Goal: Check status: Check status

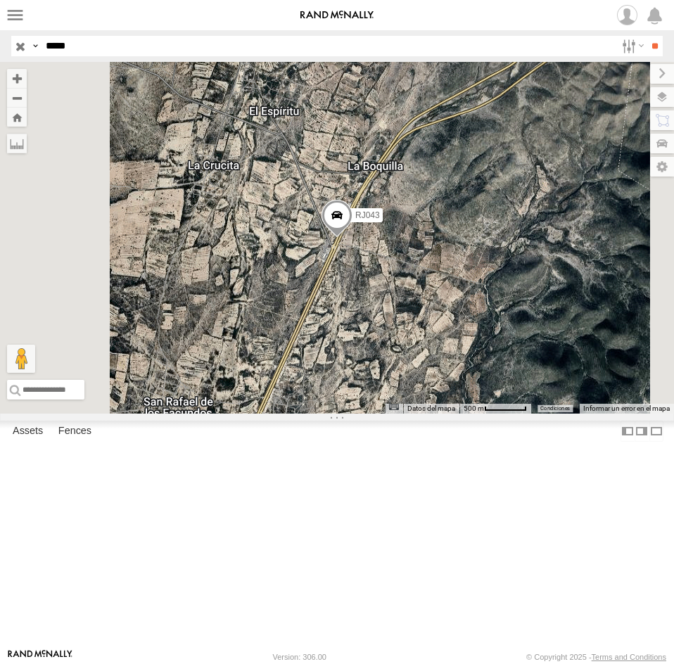
click at [647, 36] on input "**" at bounding box center [655, 46] width 16 height 20
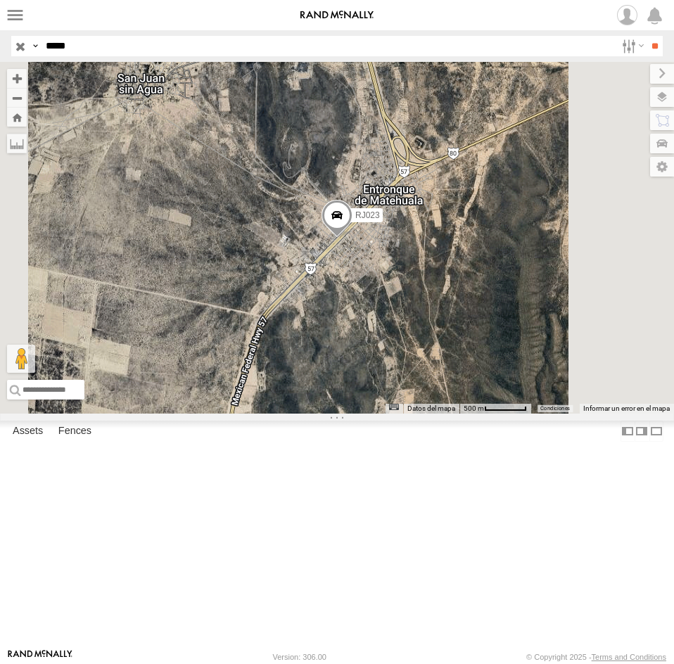
click at [353, 239] on span at bounding box center [337, 220] width 31 height 38
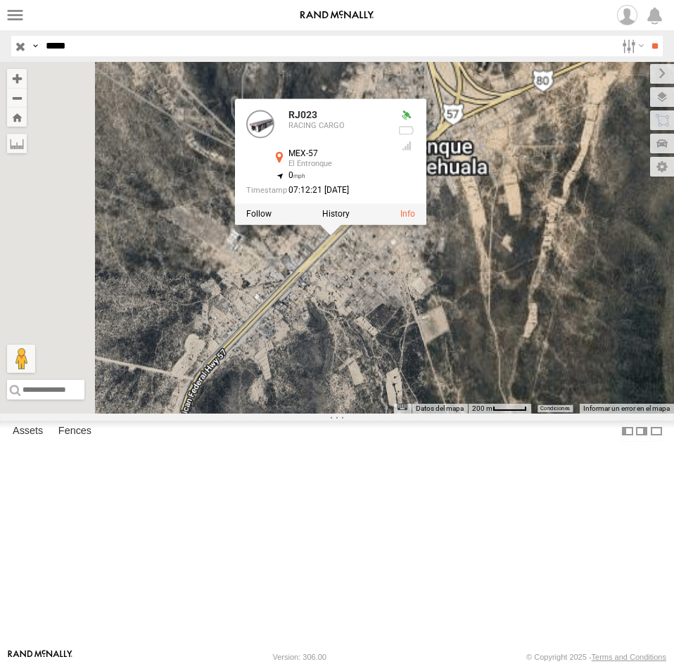
click at [521, 359] on div "RJ023 RJ023 RACING CARGO MEX-57 El Entronque 22.92018 , -100.46525 0 07:12:21 […" at bounding box center [337, 238] width 674 height 352
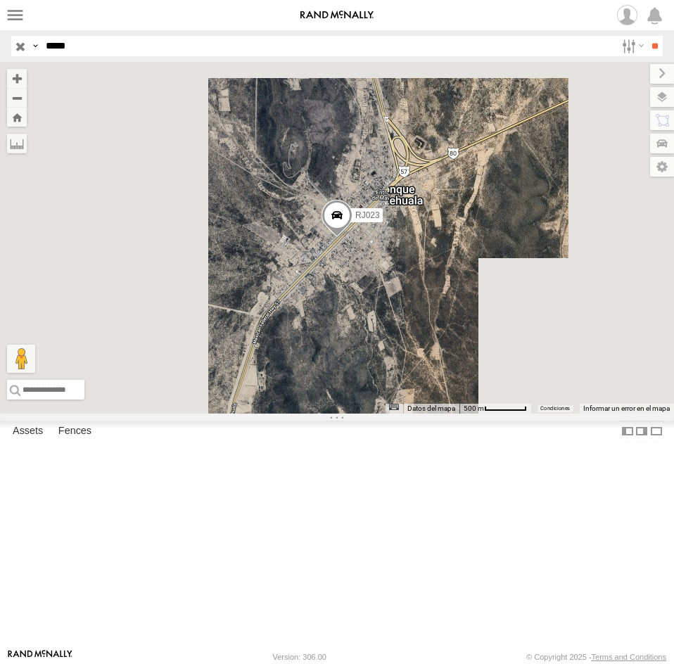
click at [86, 44] on input "*****" at bounding box center [328, 46] width 576 height 20
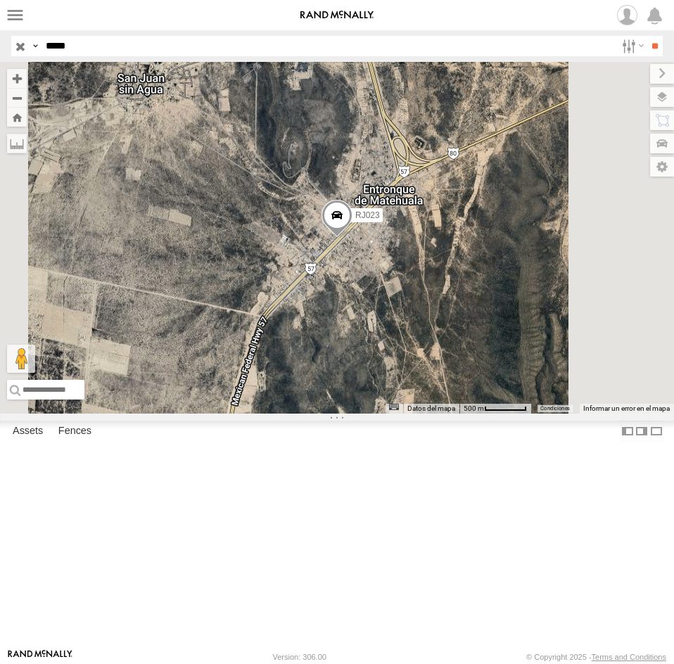
click at [86, 44] on input "*****" at bounding box center [328, 46] width 576 height 20
paste input "text"
click at [86, 44] on input "*****" at bounding box center [328, 46] width 576 height 20
type input "*****"
click at [647, 36] on input "**" at bounding box center [655, 46] width 16 height 20
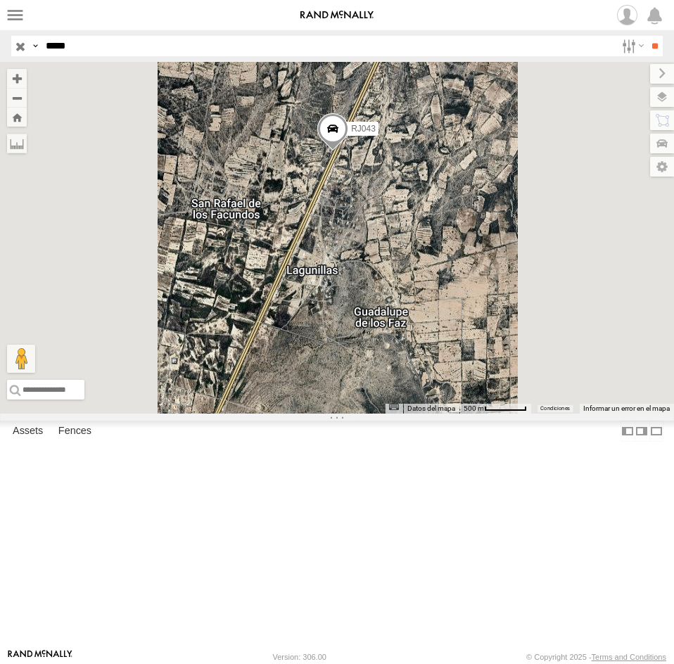
drag, startPoint x: 538, startPoint y: 432, endPoint x: 533, endPoint y: 343, distance: 89.5
click at [533, 343] on div "RJ043 Cargando..." at bounding box center [337, 238] width 674 height 352
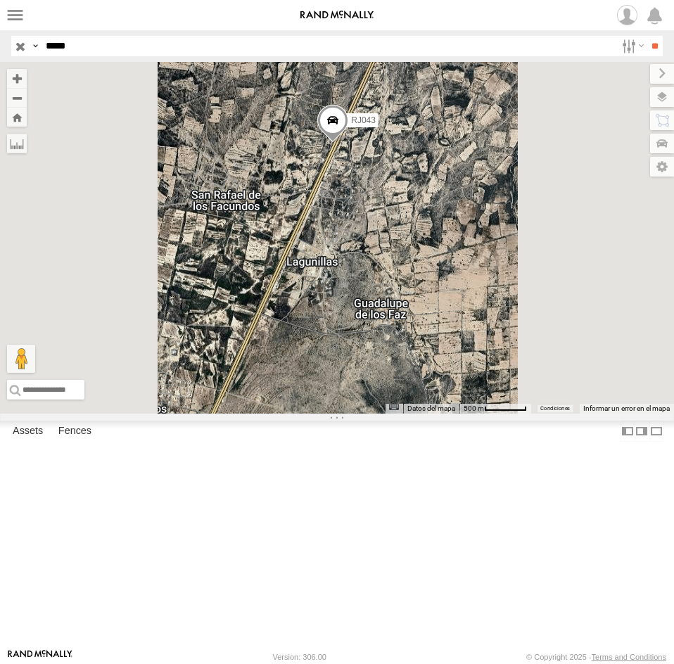
click at [348, 143] on span at bounding box center [332, 124] width 31 height 38
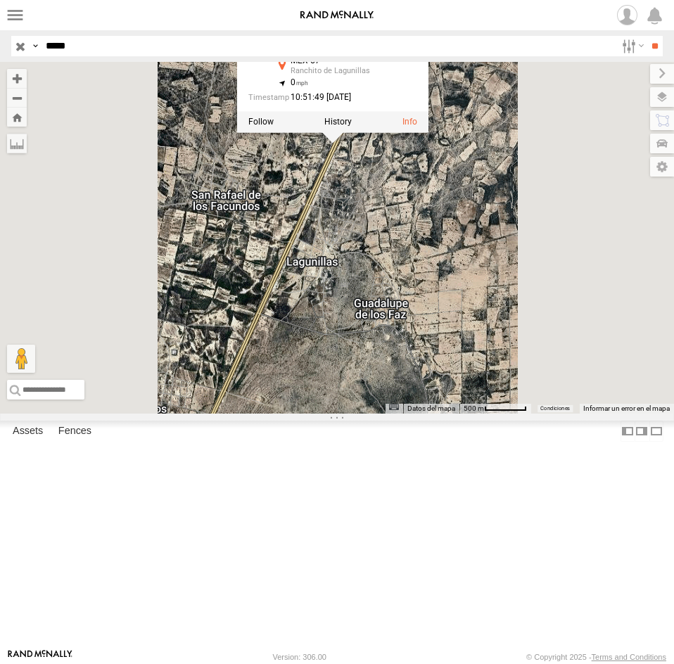
click at [572, 374] on div "RJ043 RJ043 RACING CARGO MEX-57 Ranchito de Lagunillas 23.79634 , -100.56943 0 …" at bounding box center [337, 238] width 674 height 352
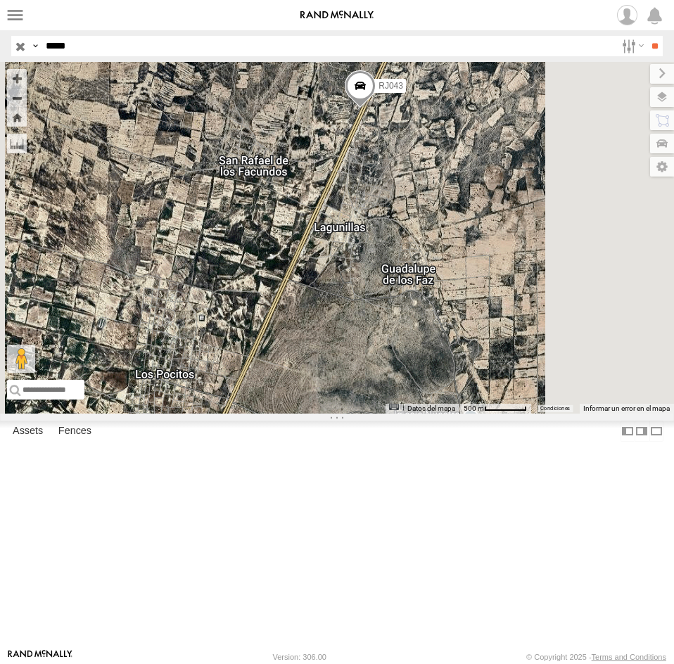
drag, startPoint x: 536, startPoint y: 396, endPoint x: 565, endPoint y: 359, distance: 46.6
click at [565, 359] on div "RJ043 Cargando..." at bounding box center [337, 238] width 674 height 352
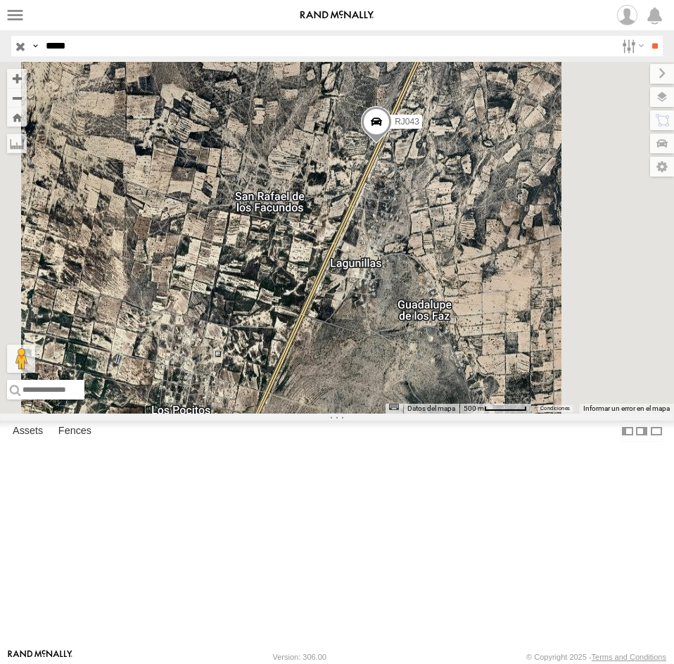
drag, startPoint x: 553, startPoint y: 386, endPoint x: 571, endPoint y: 424, distance: 42.2
click at [571, 414] on div "RJ043 Cargando..." at bounding box center [337, 238] width 674 height 352
click at [392, 144] on span at bounding box center [376, 125] width 31 height 38
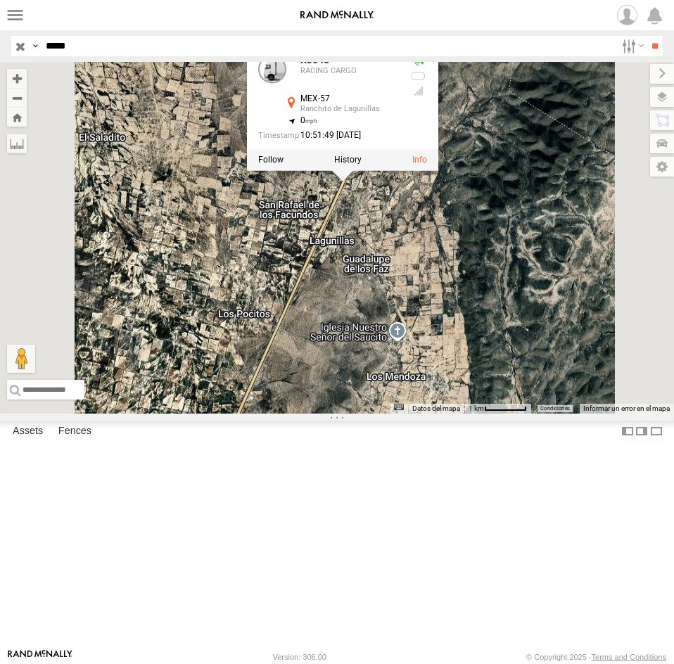
drag, startPoint x: 538, startPoint y: 469, endPoint x: 532, endPoint y: 410, distance: 59.5
click at [532, 410] on div "RJ043 RJ043 RACING CARGO MEX-57 Ranchito de Lagunillas 23.79634 , -100.56943 0 …" at bounding box center [337, 238] width 674 height 352
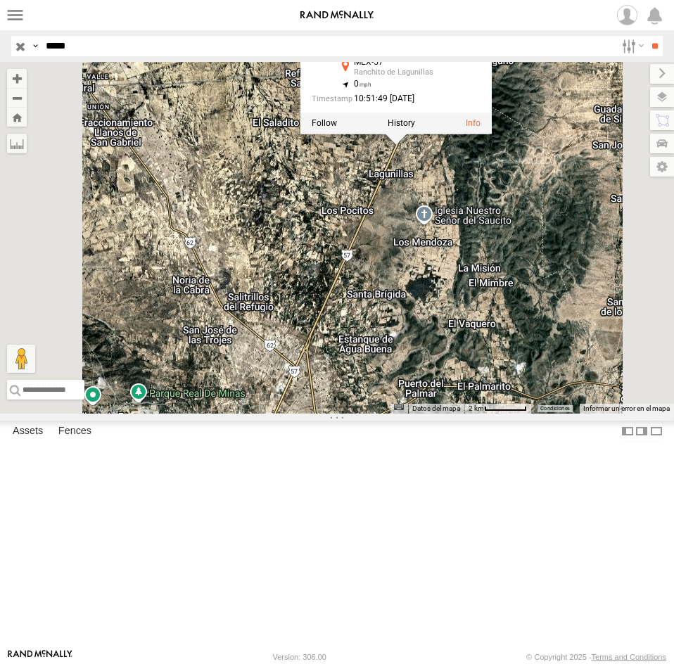
drag, startPoint x: 530, startPoint y: 411, endPoint x: 578, endPoint y: 318, distance: 104.5
click at [578, 318] on div "RJ043 RJ043 RACING CARGO MEX-57 Ranchito de Lagunillas 23.79634 , -100.56943 0 …" at bounding box center [337, 238] width 674 height 352
click at [663, 96] on label at bounding box center [648, 97] width 51 height 20
click at [0, 0] on span "Night" at bounding box center [0, 0] width 0 height 0
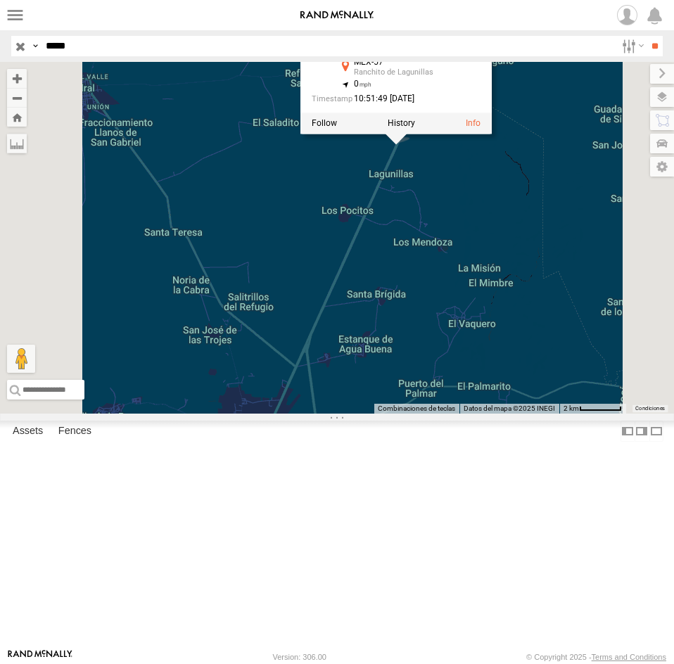
click at [0, 0] on span "Satellite + Roadmap" at bounding box center [0, 0] width 0 height 0
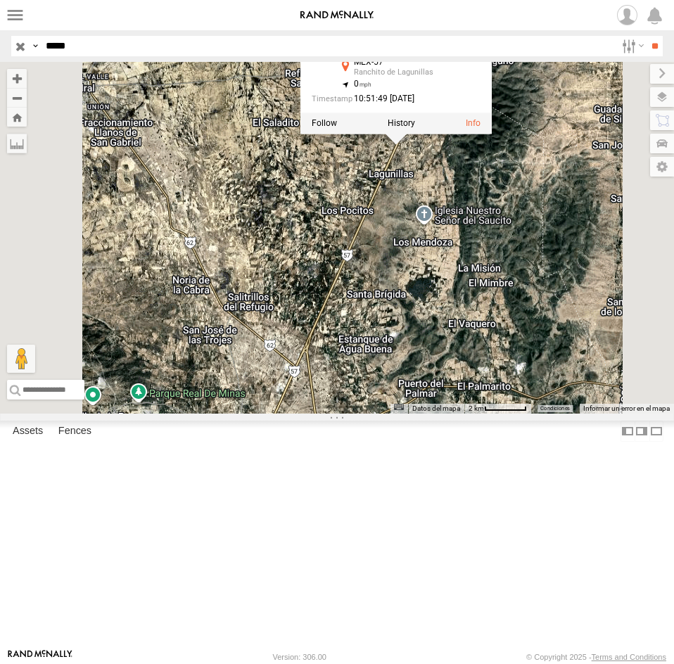
click at [0, 0] on span "Overlays" at bounding box center [0, 0] width 0 height 0
click at [0, 0] on span "Traffic" at bounding box center [0, 0] width 0 height 0
click at [0, 0] on div "Transit" at bounding box center [0, 0] width 0 height 0
click at [0, 0] on span "Transit" at bounding box center [0, 0] width 0 height 0
click at [627, 81] on label at bounding box center [650, 74] width 47 height 20
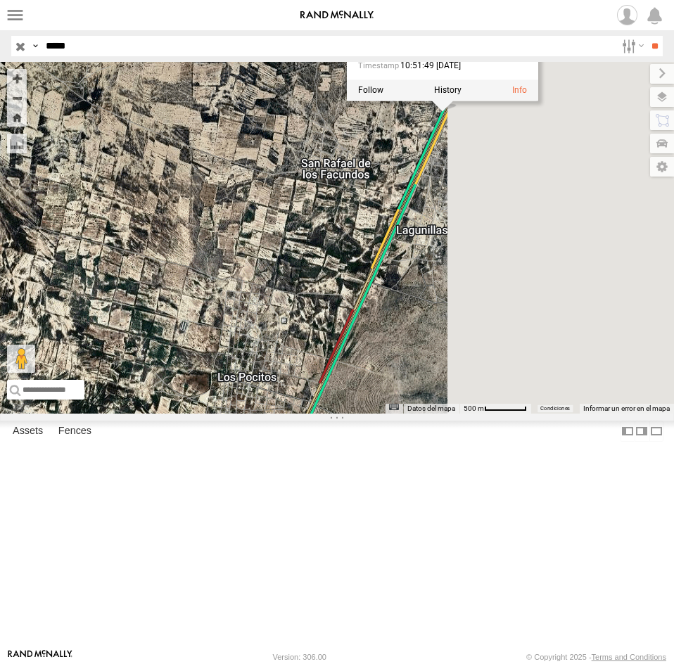
drag, startPoint x: 560, startPoint y: 273, endPoint x: 449, endPoint y: 393, distance: 162.9
click at [450, 392] on div "RJ043 RJ043 RACING CARGO MEX-57 Ranchito de Lagunillas 23.79634 , -100.56943 0 …" at bounding box center [337, 238] width 674 height 352
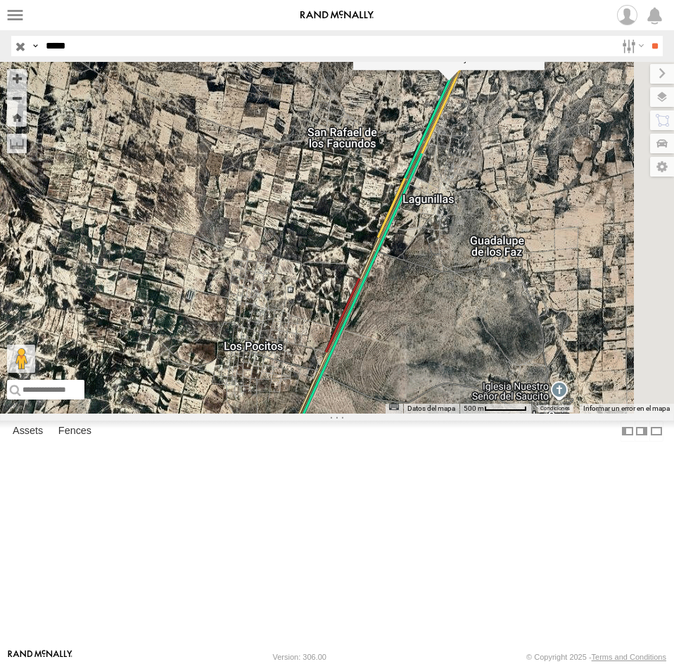
drag, startPoint x: 461, startPoint y: 401, endPoint x: 484, endPoint y: 341, distance: 64.6
click at [481, 348] on div "RJ043 RJ043 RACING CARGO MEX-57 Ranchito de Lagunillas 23.79634 , -100.56943 0 …" at bounding box center [337, 238] width 674 height 352
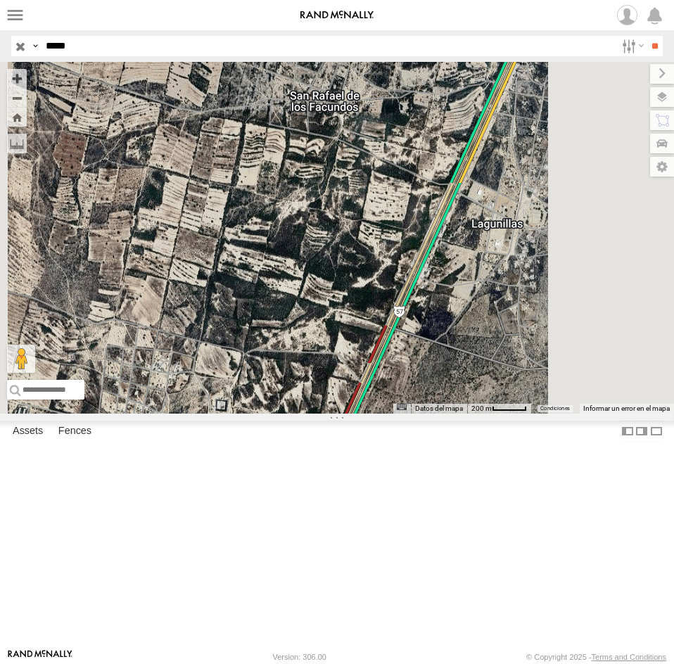
drag, startPoint x: 485, startPoint y: 339, endPoint x: 420, endPoint y: 410, distance: 96.7
click at [420, 410] on div "RJ043 RJ043 RACING CARGO MEX-57 Ranchito de Lagunillas 23.79634 , -100.56943 0 …" at bounding box center [337, 238] width 674 height 352
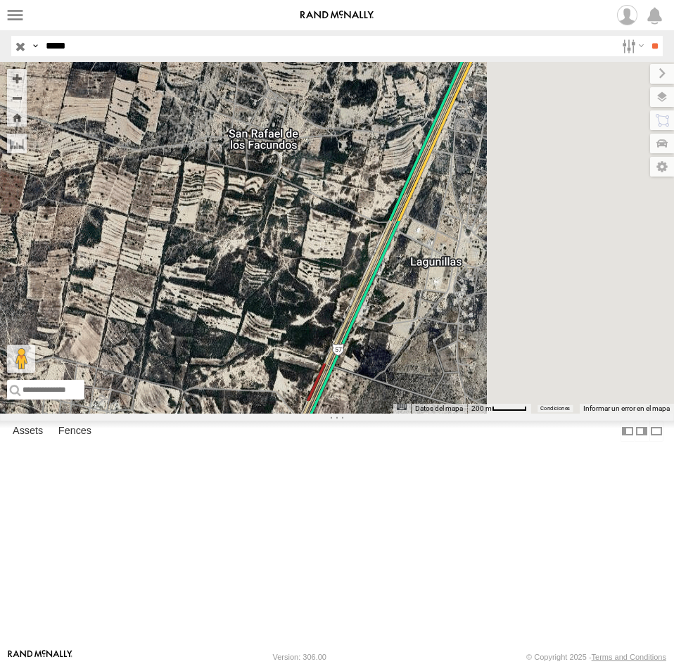
drag, startPoint x: 474, startPoint y: 355, endPoint x: 409, endPoint y: 386, distance: 72.4
click at [409, 386] on div "← Mover a la izquierda → Mover a la derecha ↑ Mover hacia arriba ↓ Mover hacia …" at bounding box center [337, 238] width 674 height 352
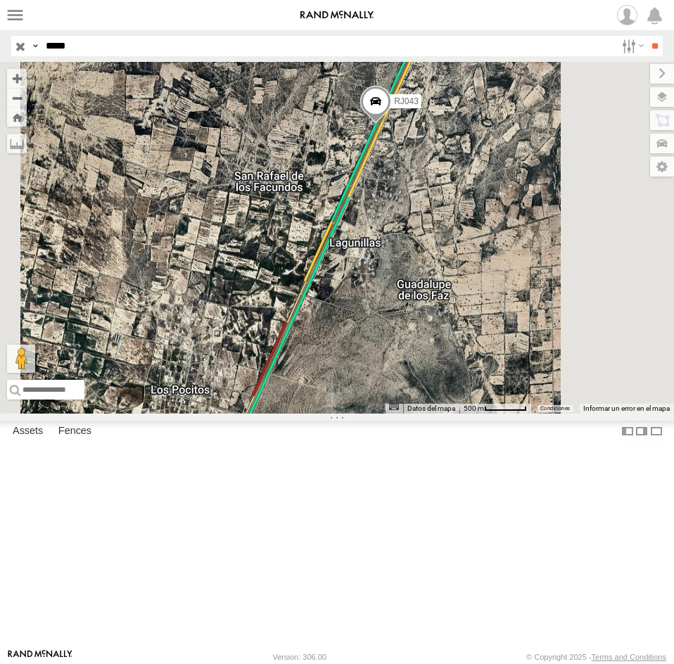
drag, startPoint x: 455, startPoint y: 380, endPoint x: 495, endPoint y: 263, distance: 123.8
click at [495, 263] on div "RJ043 Cargando..." at bounding box center [337, 238] width 674 height 352
